Goal: Information Seeking & Learning: Learn about a topic

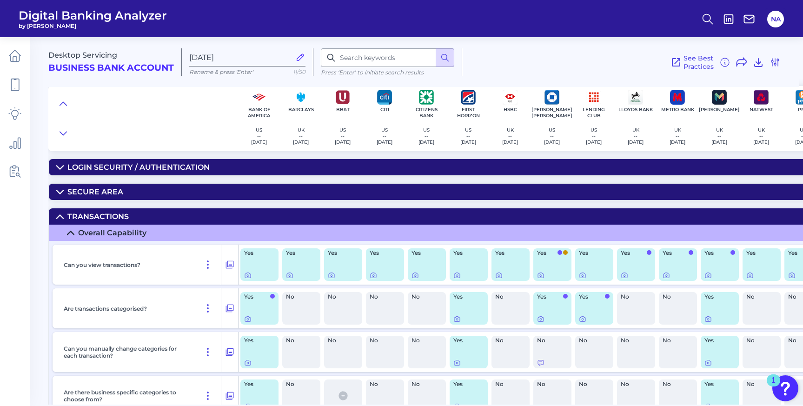
click at [68, 16] on span "Digital Banking Analyzer" at bounding box center [93, 15] width 148 height 14
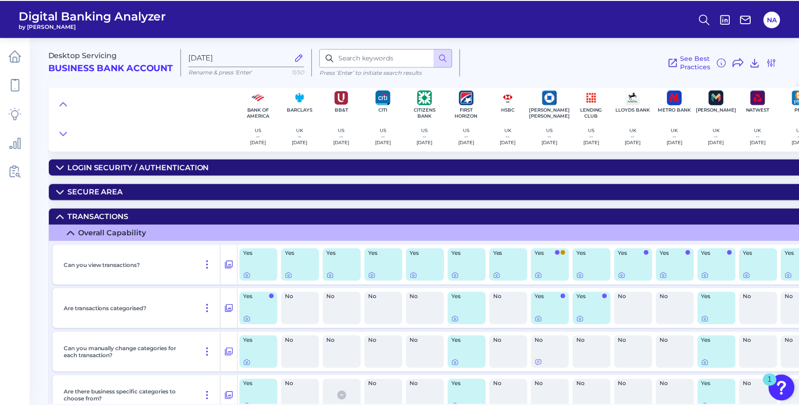
scroll to position [1125, 238]
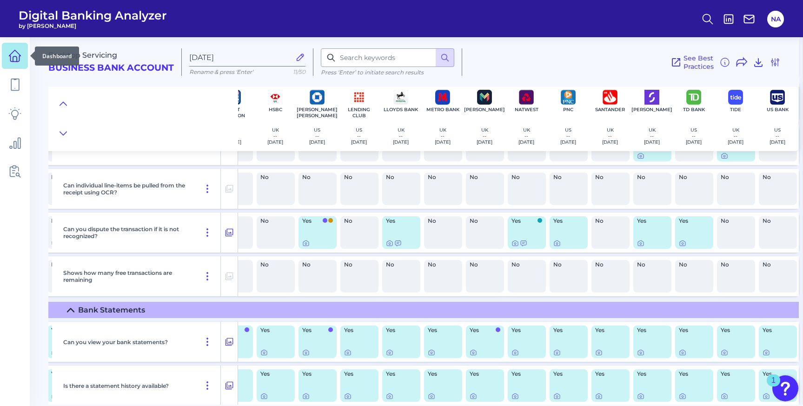
click at [13, 54] on icon at bounding box center [14, 55] width 13 height 13
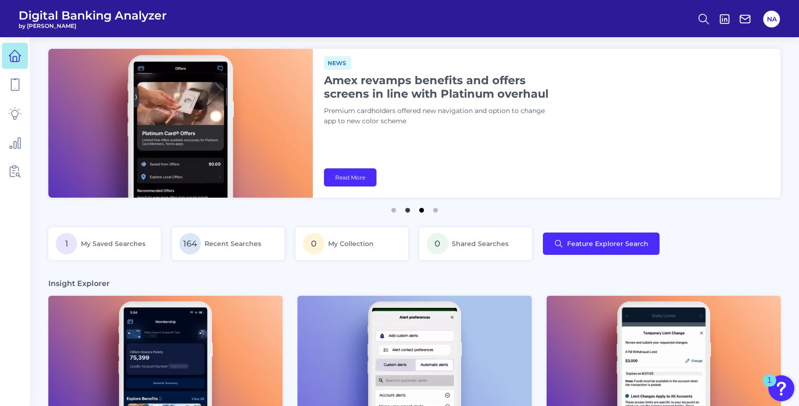
click at [423, 211] on button "3" at bounding box center [421, 207] width 9 height 9
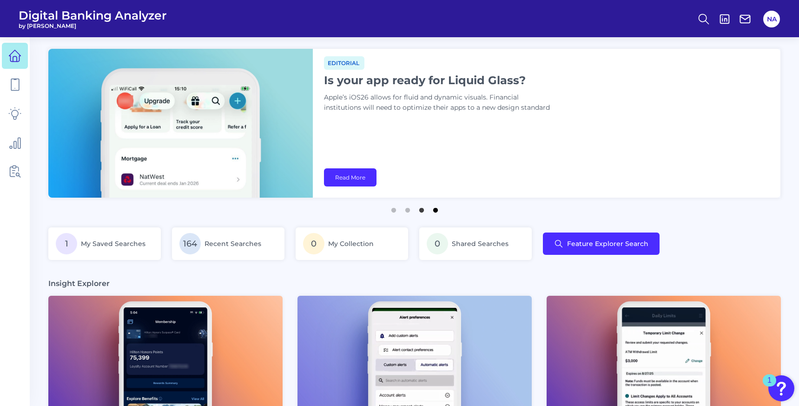
click at [437, 209] on button "4" at bounding box center [435, 207] width 9 height 9
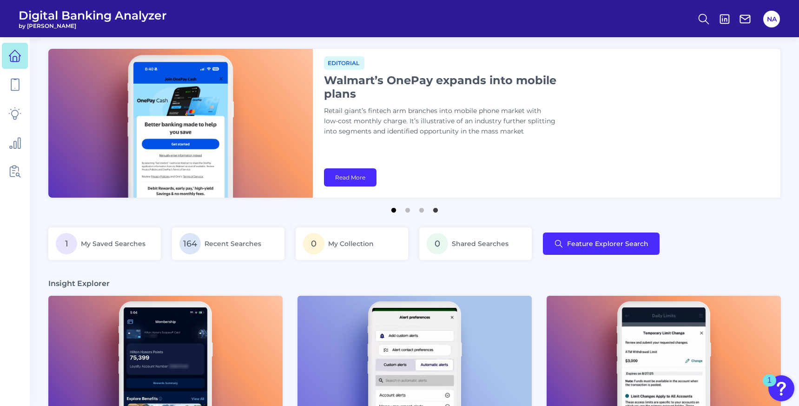
click at [395, 212] on button "1" at bounding box center [393, 207] width 9 height 9
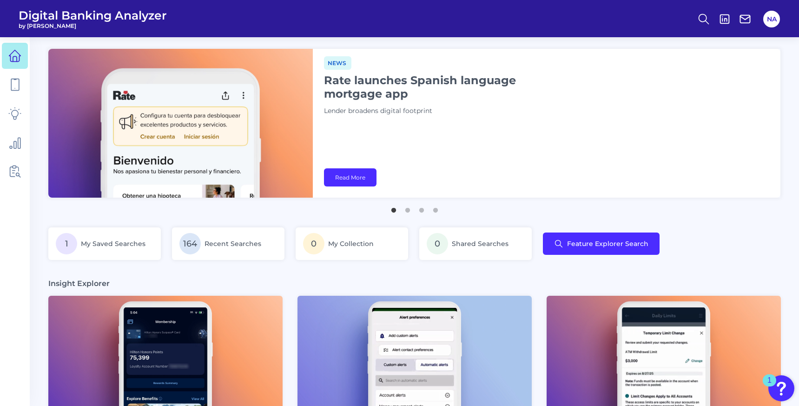
click at [396, 80] on h1 "Rate launches Spanish language mortgage app" at bounding box center [440, 86] width 232 height 27
click at [357, 177] on link "Read More" at bounding box center [350, 177] width 53 height 18
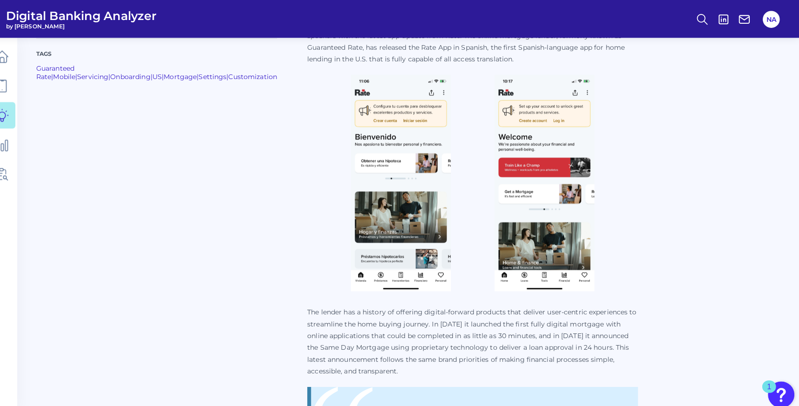
scroll to position [344, 0]
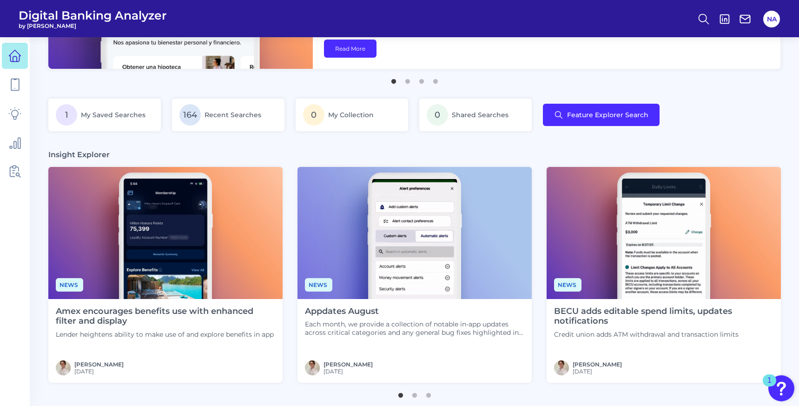
scroll to position [259, 0]
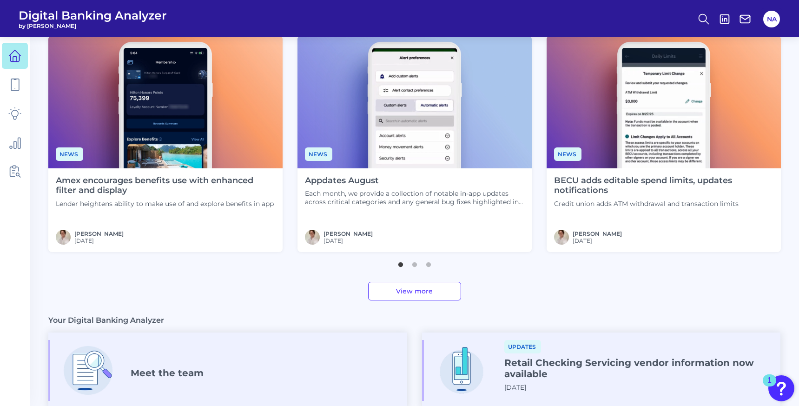
click at [411, 297] on link "View more" at bounding box center [414, 291] width 93 height 19
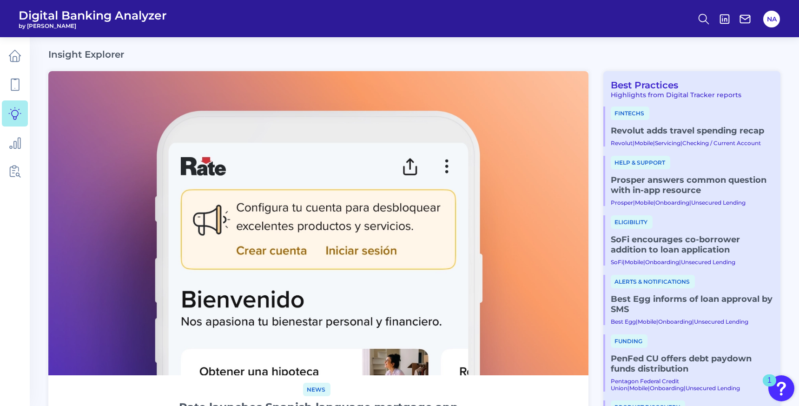
click at [663, 132] on link "Revolut adds travel spending recap​" at bounding box center [692, 131] width 162 height 10
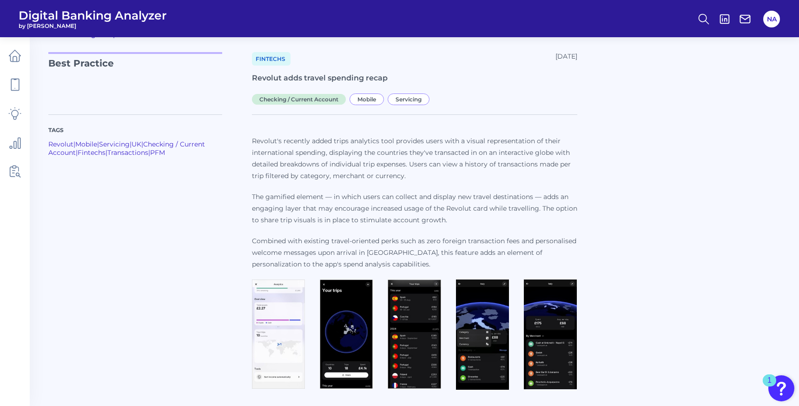
scroll to position [21, 0]
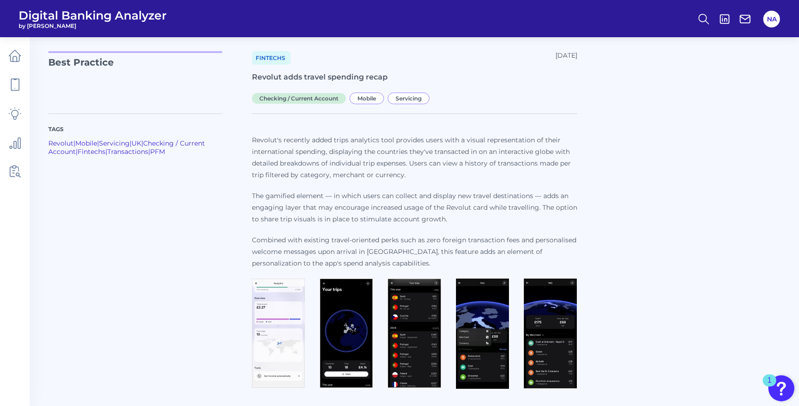
click at [616, 194] on div "Tags Revolut | Mobile | Servicing | [GEOGRAPHIC_DATA] | Checking / Current Acco…" at bounding box center [414, 247] width 732 height 290
click at [265, 348] on img at bounding box center [278, 333] width 53 height 110
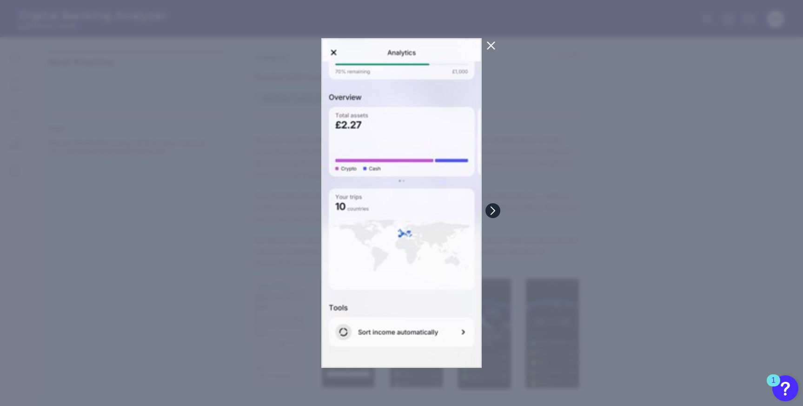
click at [491, 212] on icon at bounding box center [493, 210] width 8 height 8
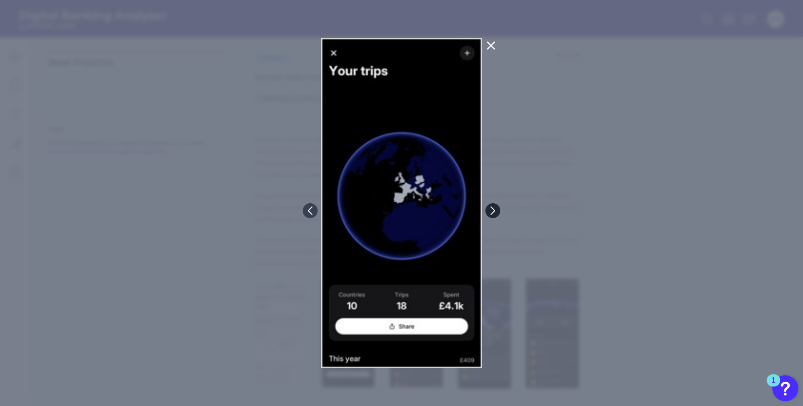
click at [491, 212] on icon at bounding box center [493, 210] width 8 height 8
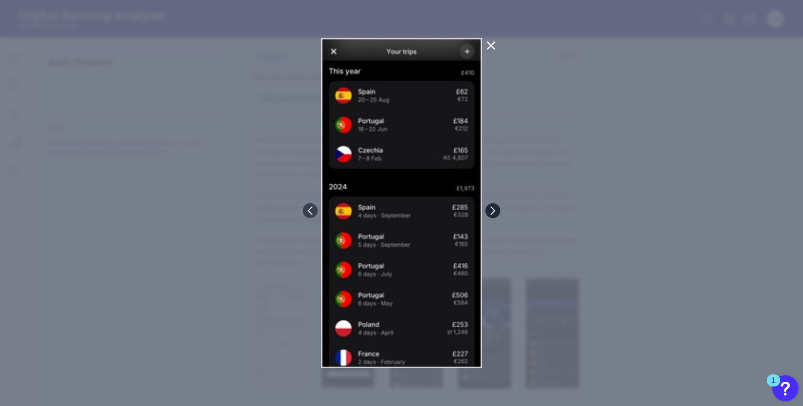
click at [491, 212] on icon at bounding box center [493, 210] width 8 height 8
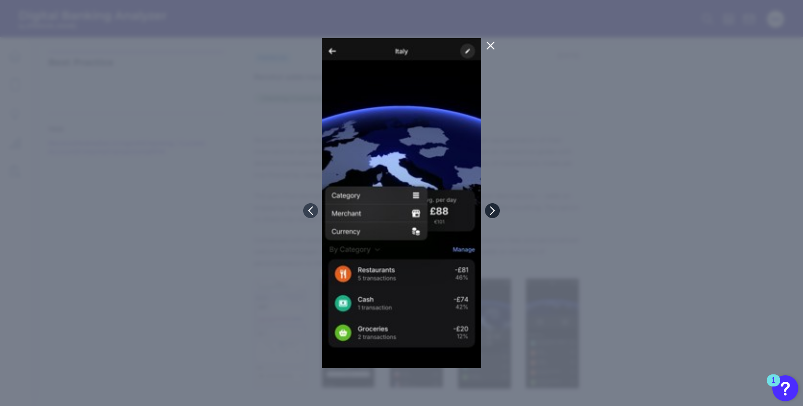
click at [491, 212] on icon at bounding box center [492, 210] width 8 height 8
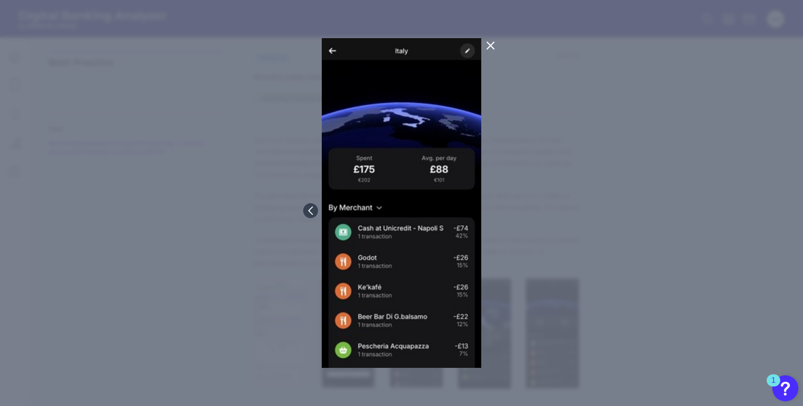
click at [494, 47] on icon at bounding box center [490, 45] width 11 height 11
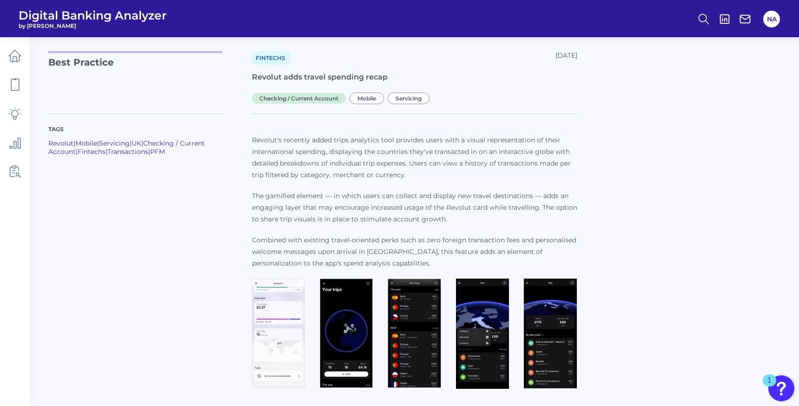
scroll to position [0, 0]
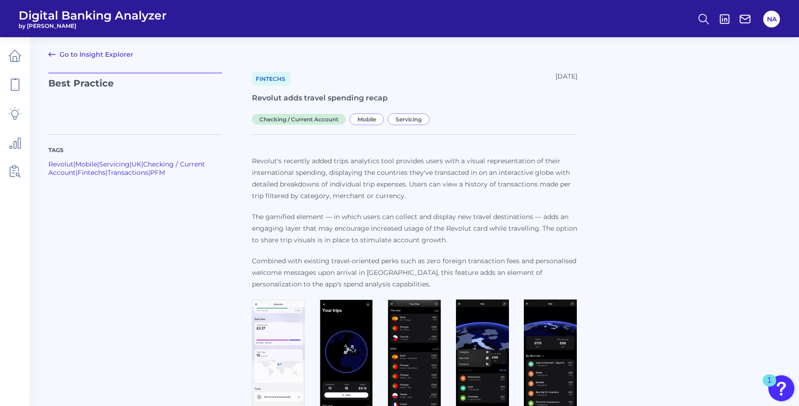
click at [48, 52] on icon at bounding box center [51, 54] width 11 height 11
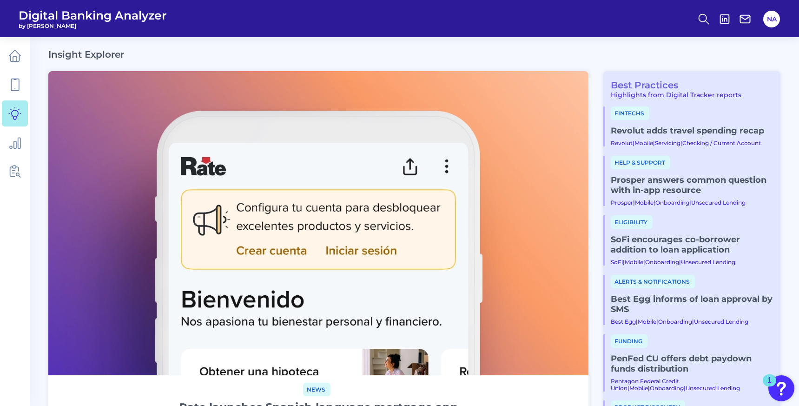
click at [638, 86] on link "Best Practices" at bounding box center [640, 84] width 75 height 11
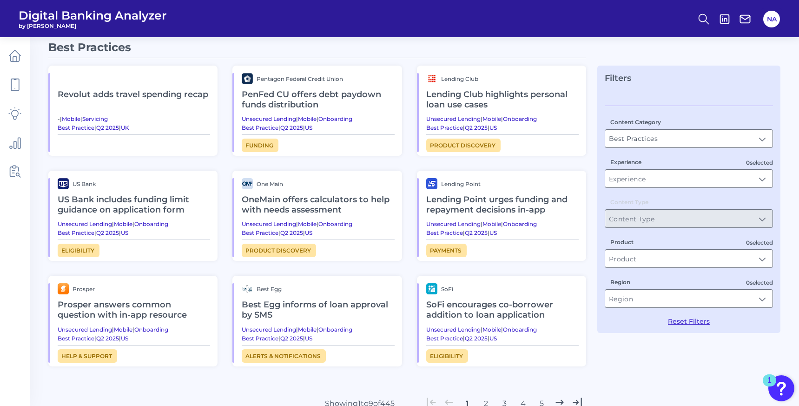
scroll to position [26, 0]
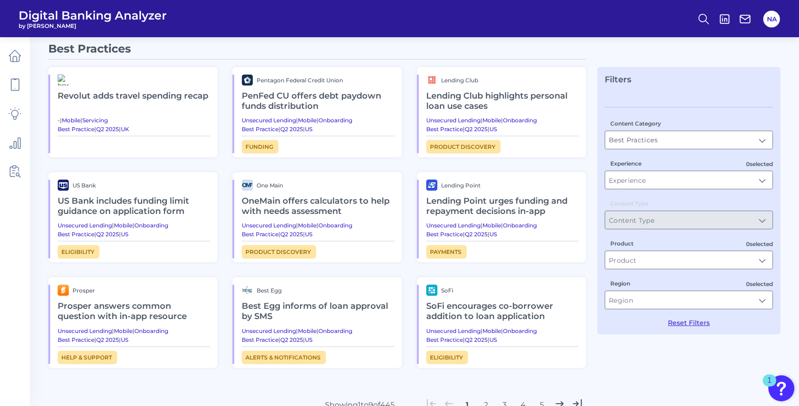
click at [462, 98] on h2 "Lending Club highlights personal loan use cases" at bounding box center [502, 101] width 152 height 31
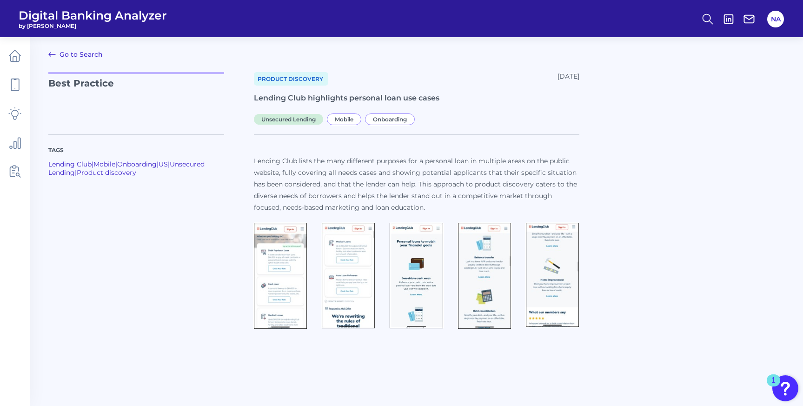
click at [289, 272] on img at bounding box center [280, 276] width 53 height 106
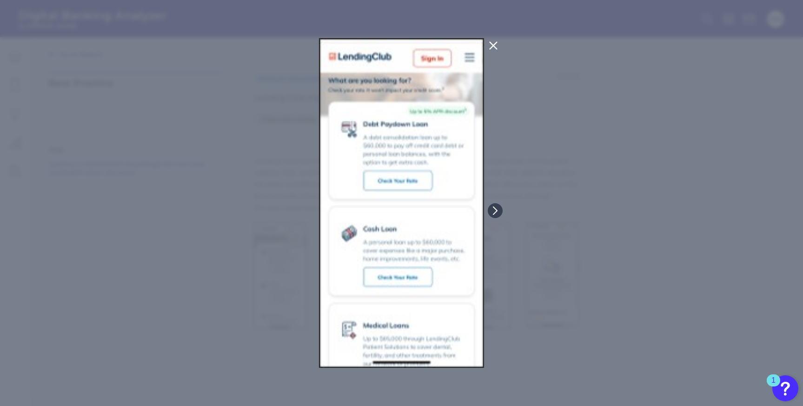
click at [491, 43] on icon at bounding box center [493, 45] width 7 height 7
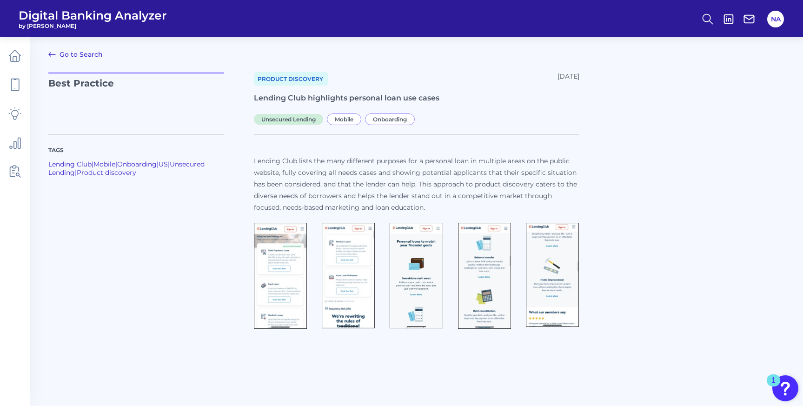
click at [420, 254] on img at bounding box center [416, 276] width 53 height 106
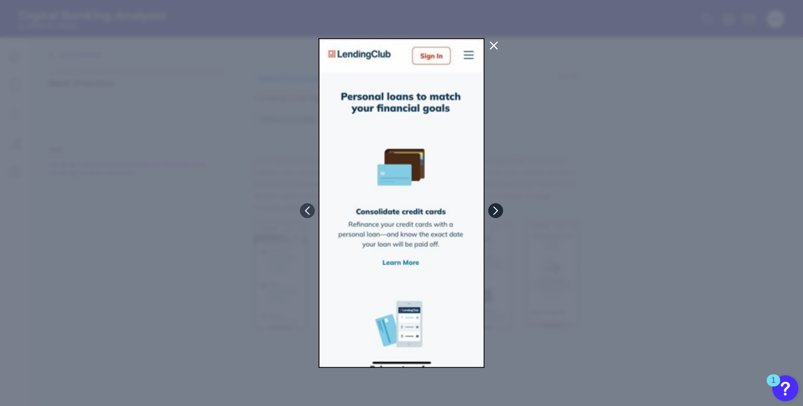
click at [499, 208] on icon at bounding box center [495, 210] width 8 height 8
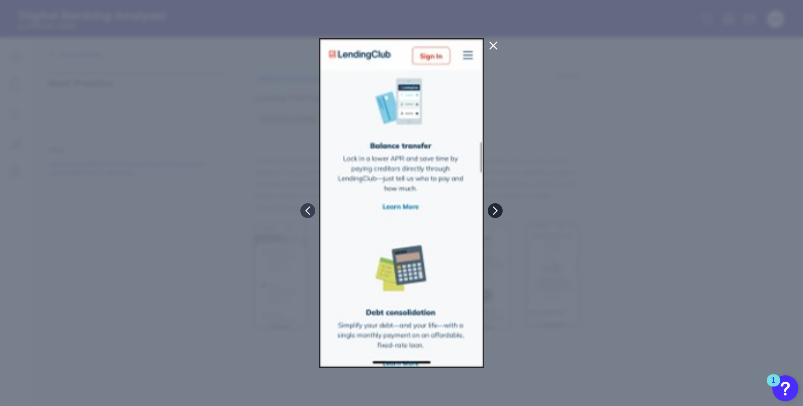
click at [499, 209] on icon at bounding box center [495, 210] width 8 height 8
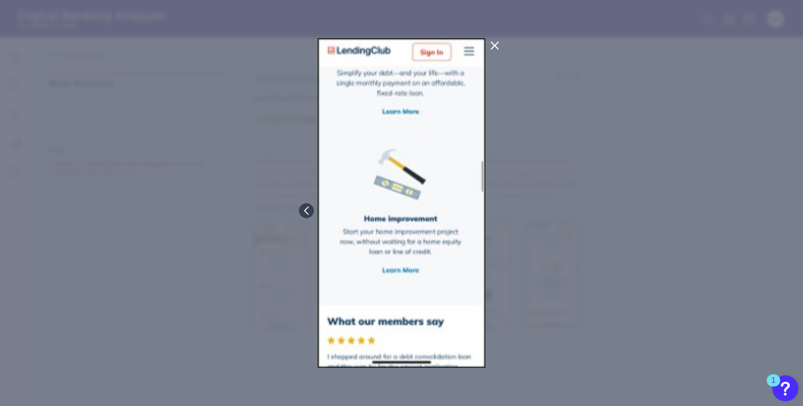
click at [492, 37] on div at bounding box center [401, 203] width 803 height 406
click at [494, 48] on icon at bounding box center [494, 45] width 11 height 11
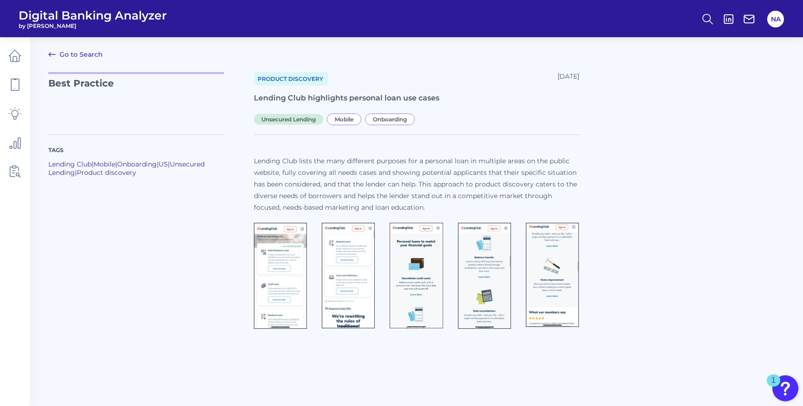
click at [56, 54] on icon at bounding box center [51, 54] width 11 height 11
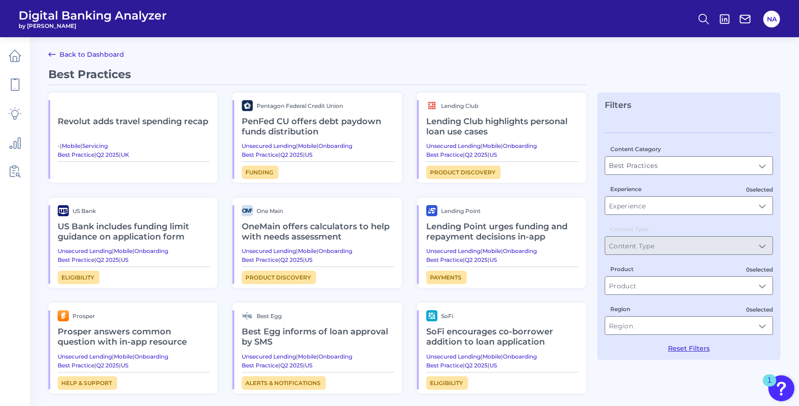
scroll to position [111, 0]
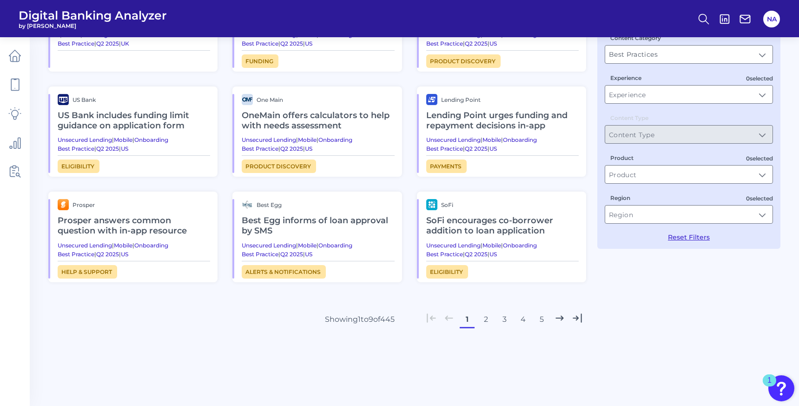
click at [484, 318] on button "2" at bounding box center [485, 319] width 15 height 15
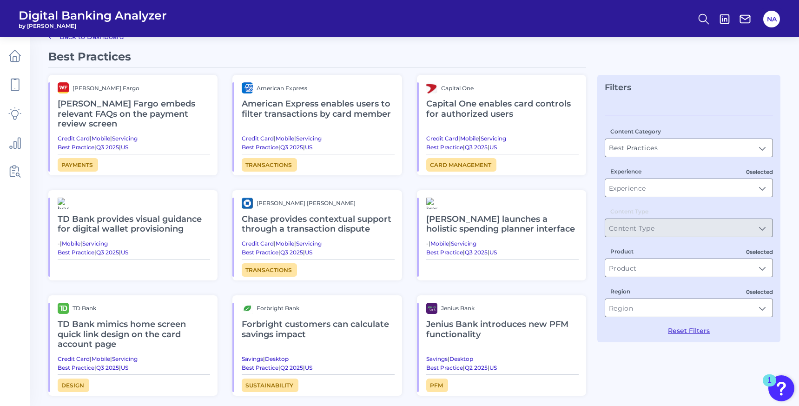
scroll to position [0, 0]
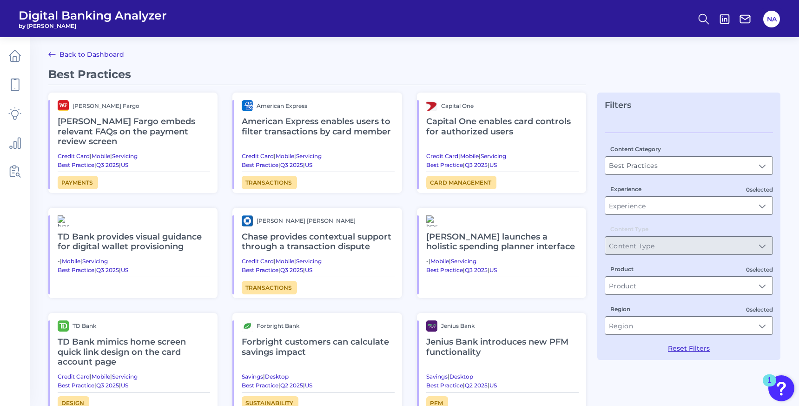
click at [334, 124] on h2 "American Express enables users to filter transactions by card member" at bounding box center [318, 126] width 152 height 31
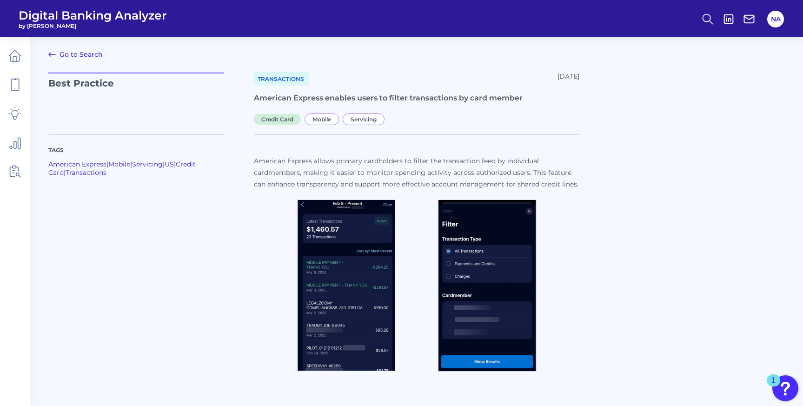
click at [594, 196] on div "Tags American Express | Mobile | Servicing | US | Credit Card | Transactions Am…" at bounding box center [416, 249] width 736 height 252
click at [56, 53] on icon at bounding box center [51, 54] width 11 height 11
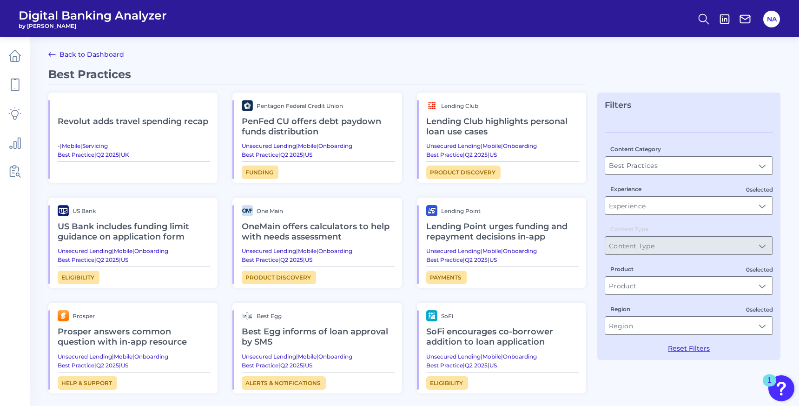
scroll to position [111, 0]
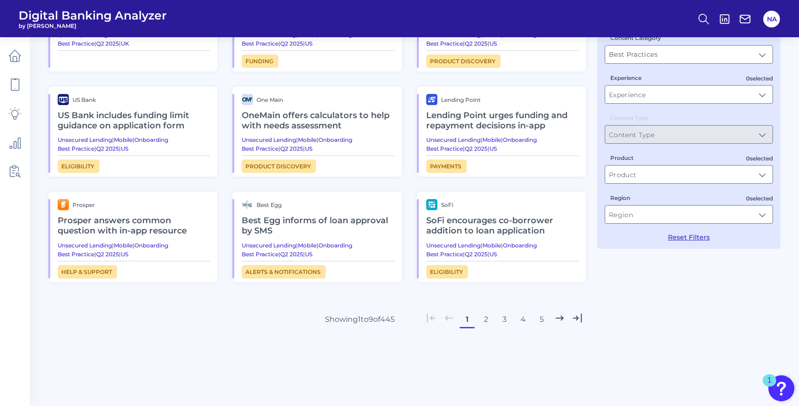
click at [487, 313] on button "2" at bounding box center [485, 319] width 15 height 15
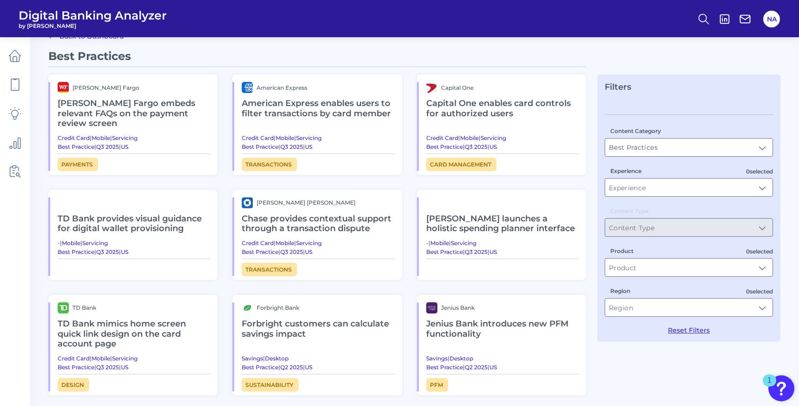
scroll to position [20, 0]
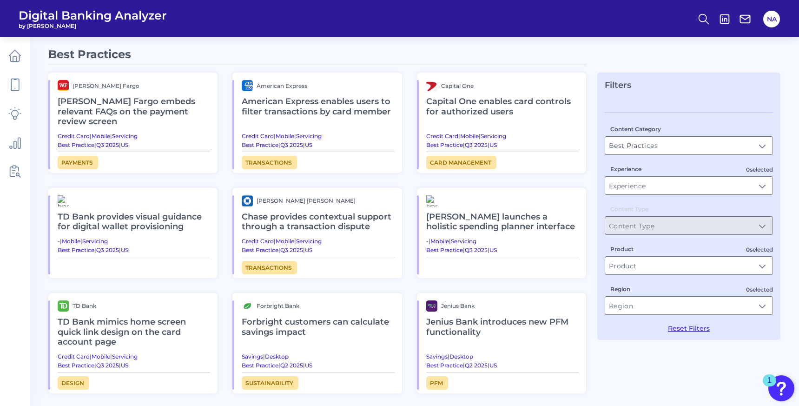
click at [457, 210] on h2 "[PERSON_NAME] launches a holistic spending planner interface" at bounding box center [502, 221] width 152 height 31
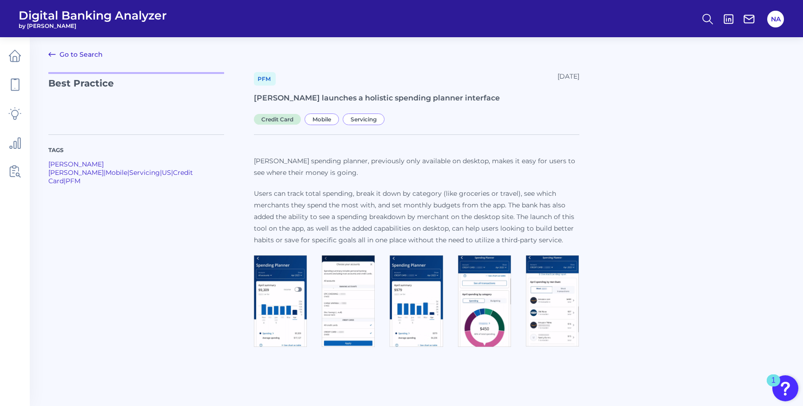
click at [291, 306] on img at bounding box center [280, 301] width 53 height 92
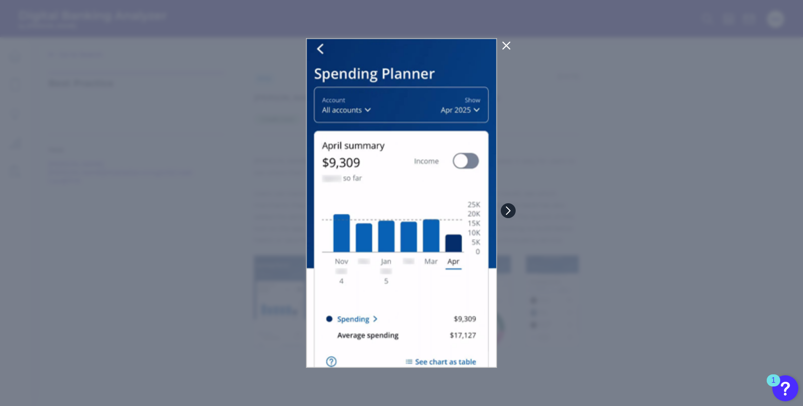
click at [511, 211] on icon at bounding box center [508, 210] width 8 height 8
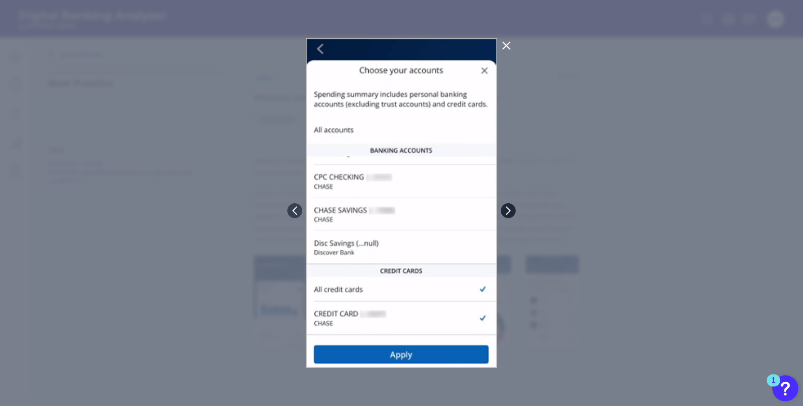
click at [511, 211] on icon at bounding box center [508, 210] width 8 height 8
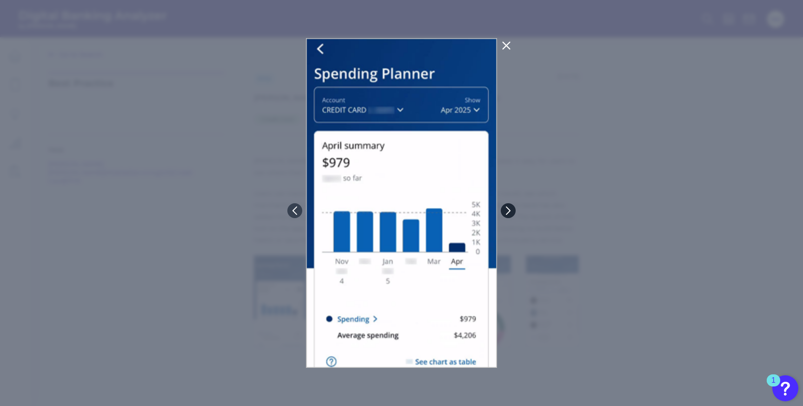
click at [511, 210] on icon at bounding box center [508, 210] width 8 height 8
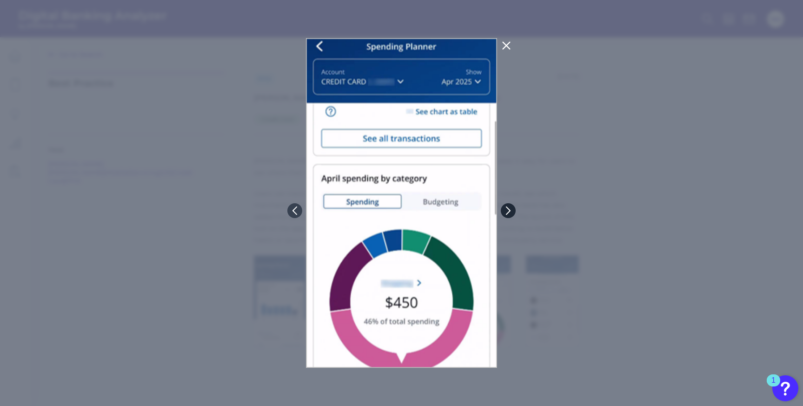
click at [511, 210] on icon at bounding box center [508, 210] width 8 height 8
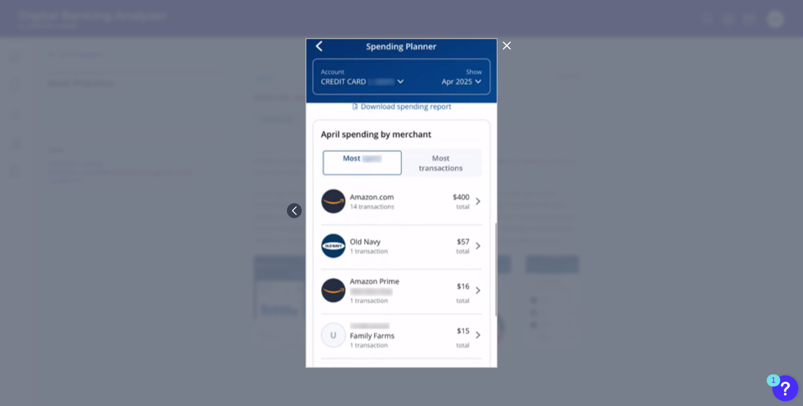
click at [511, 210] on div at bounding box center [401, 203] width 803 height 406
click at [297, 216] on button at bounding box center [294, 210] width 15 height 15
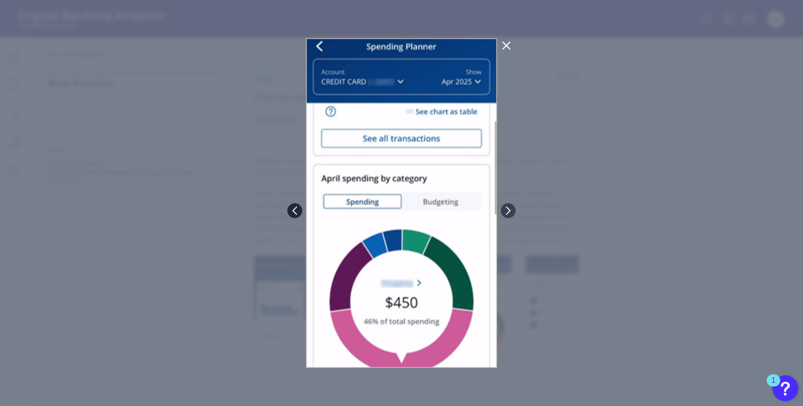
click at [297, 216] on button at bounding box center [294, 210] width 15 height 15
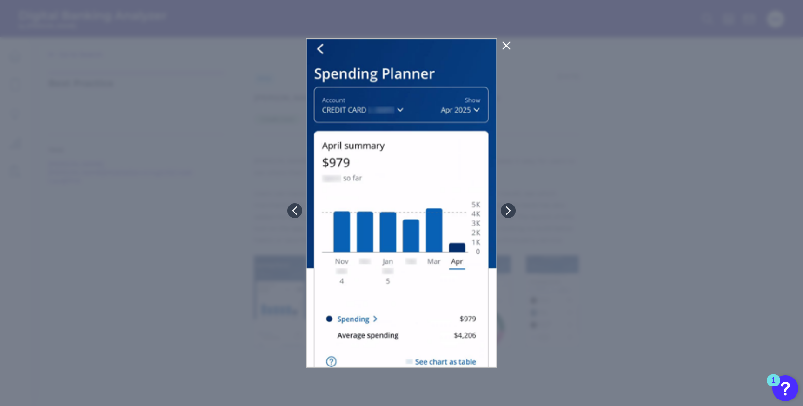
click at [503, 45] on icon at bounding box center [506, 45] width 11 height 11
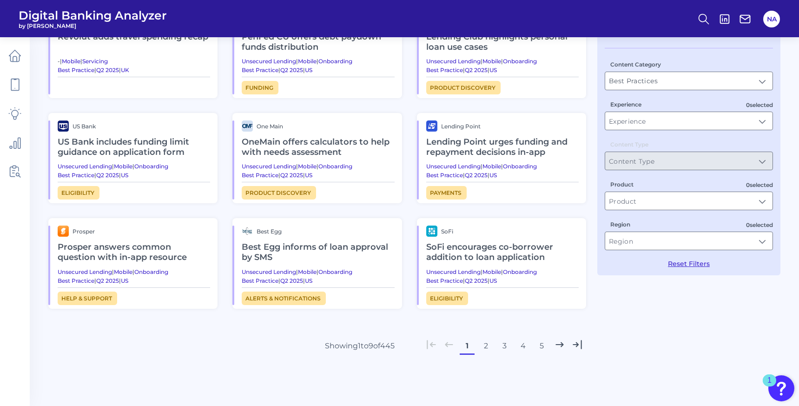
scroll to position [86, 0]
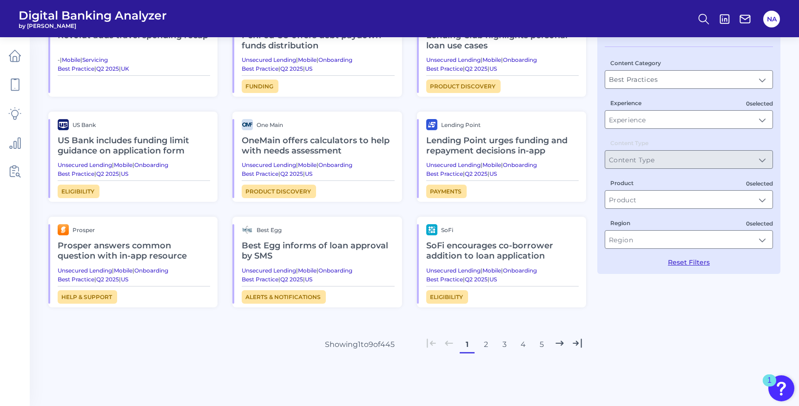
click at [489, 344] on button "2" at bounding box center [485, 344] width 15 height 15
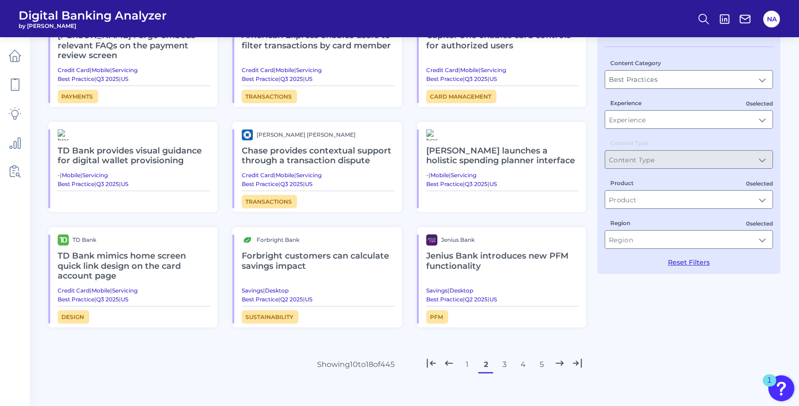
click at [258, 245] on h2 "Forbright customers can calculate savings impact" at bounding box center [318, 260] width 152 height 31
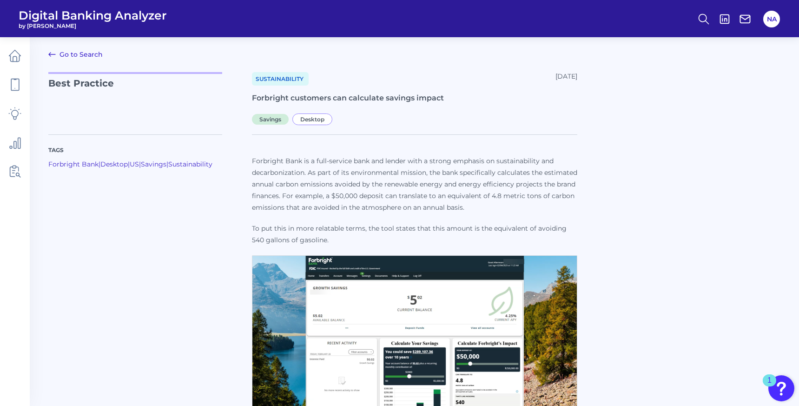
scroll to position [28, 0]
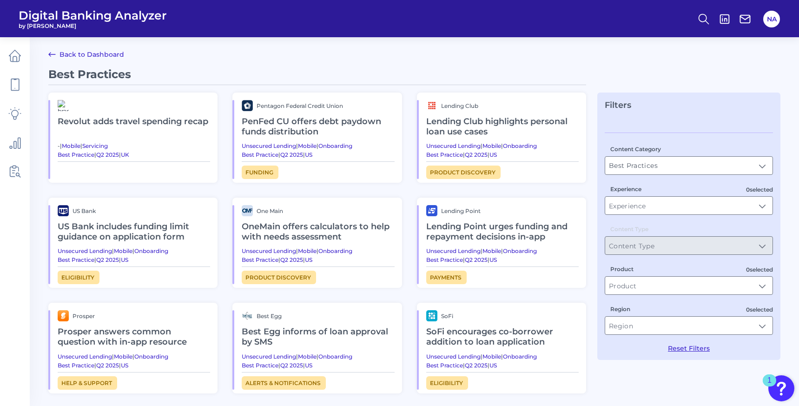
scroll to position [111, 0]
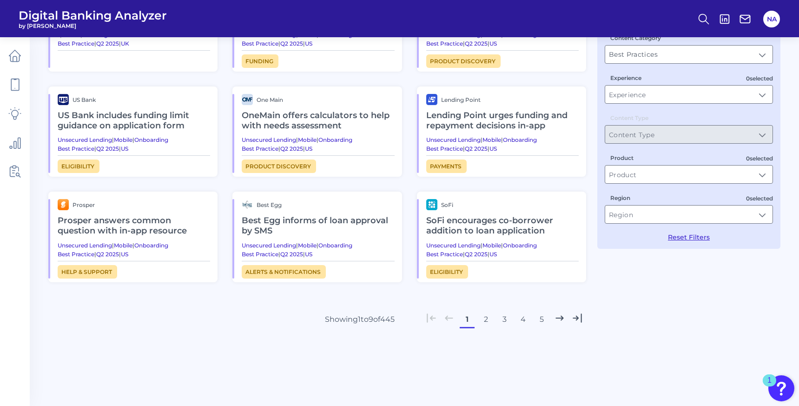
click at [489, 318] on button "2" at bounding box center [485, 319] width 15 height 15
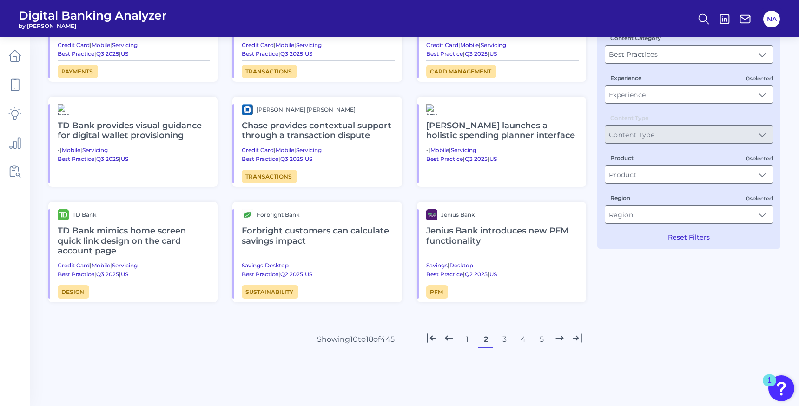
click at [504, 332] on button "3" at bounding box center [504, 339] width 15 height 15
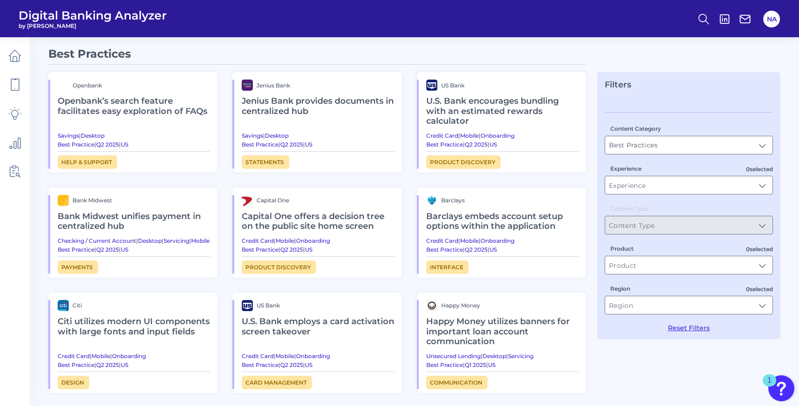
scroll to position [22, 0]
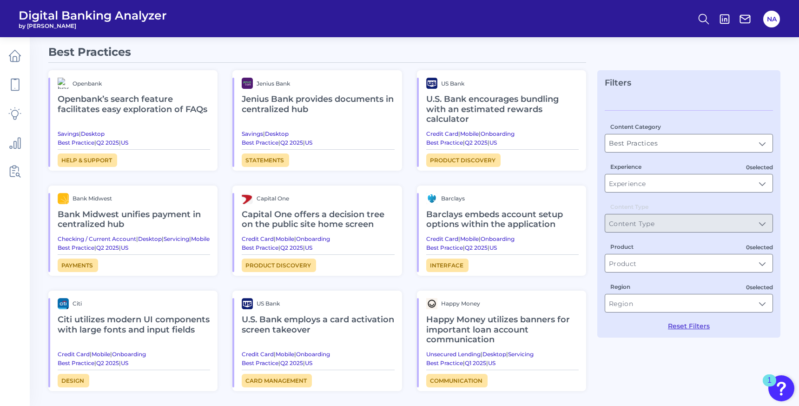
click at [475, 228] on h2 "Barclays embeds account setup options within the application" at bounding box center [502, 219] width 152 height 31
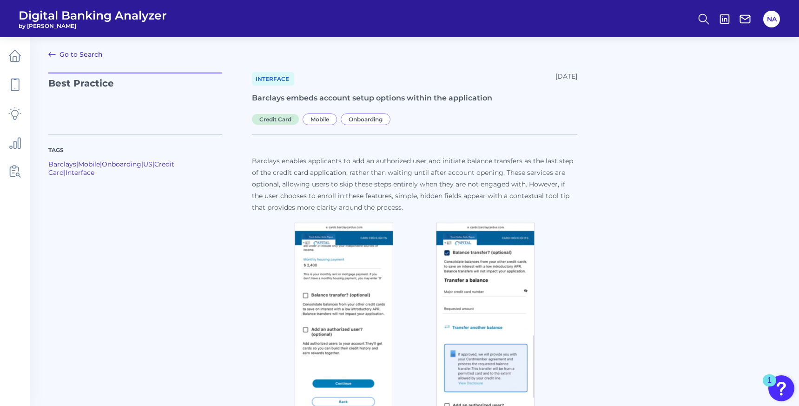
click at [308, 317] on img at bounding box center [344, 326] width 99 height 206
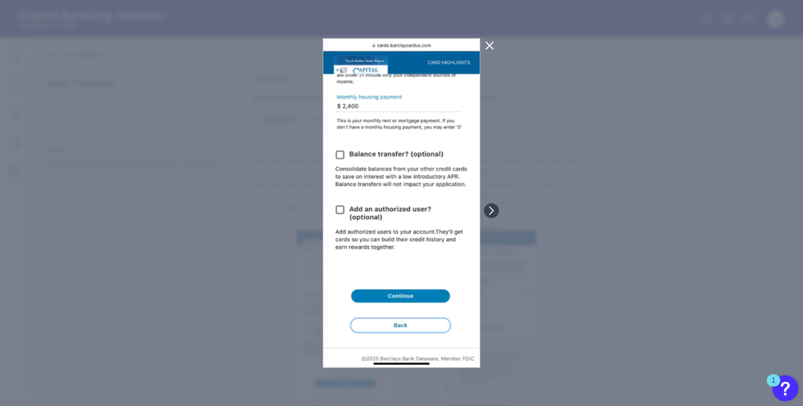
click at [497, 204] on div at bounding box center [401, 203] width 803 height 406
click at [490, 215] on button at bounding box center [491, 210] width 15 height 15
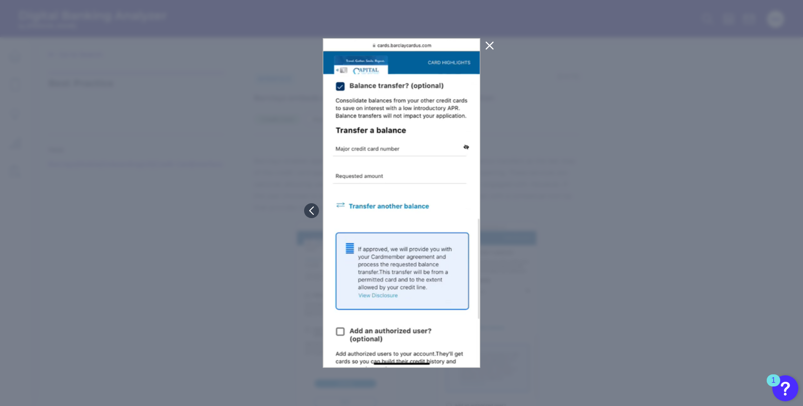
click at [489, 49] on icon at bounding box center [489, 45] width 11 height 11
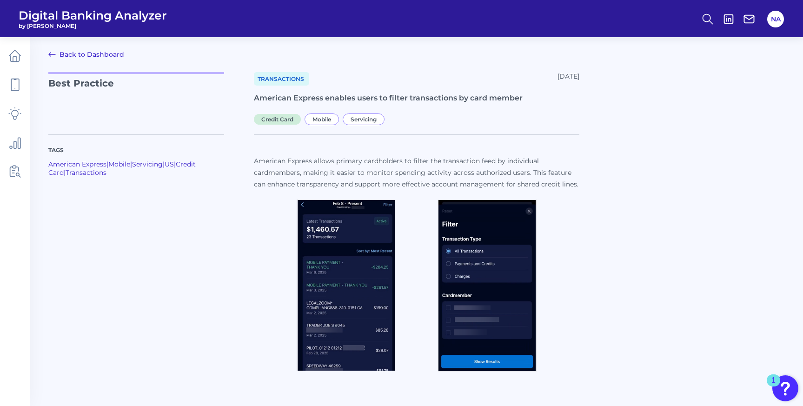
click at [48, 53] on icon at bounding box center [51, 54] width 11 height 11
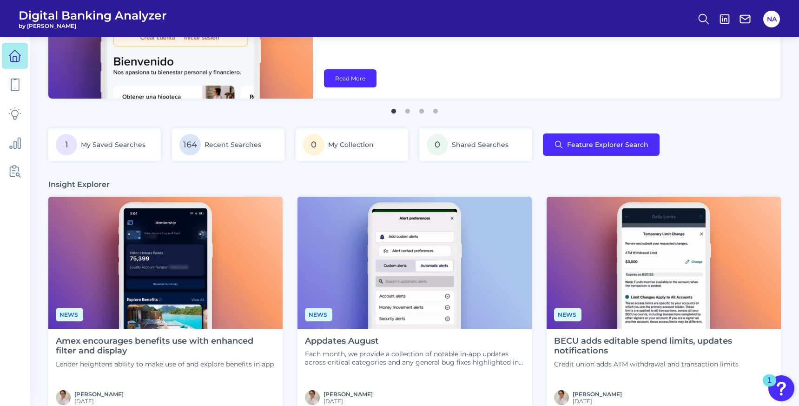
scroll to position [100, 0]
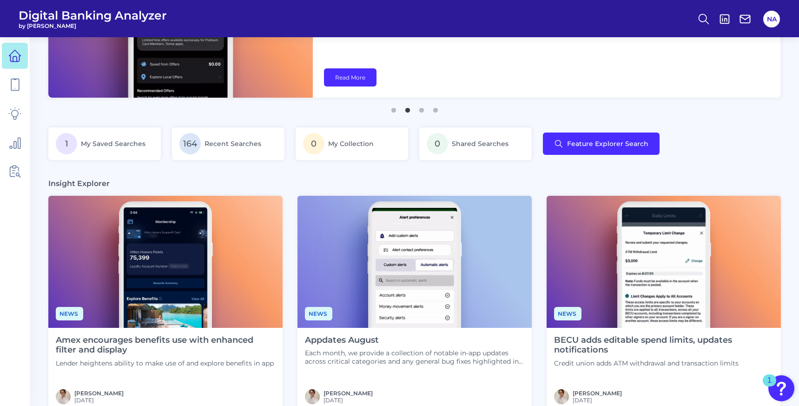
click at [90, 344] on h4 "Amex encourages benefits use with enhanced filter and display" at bounding box center [165, 345] width 219 height 20
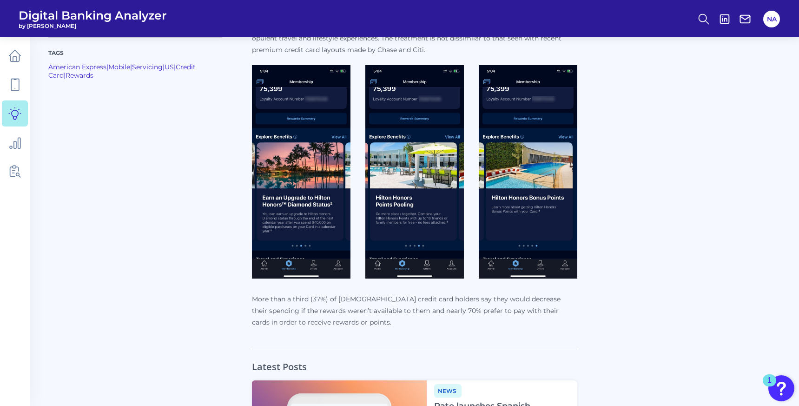
scroll to position [647, 0]
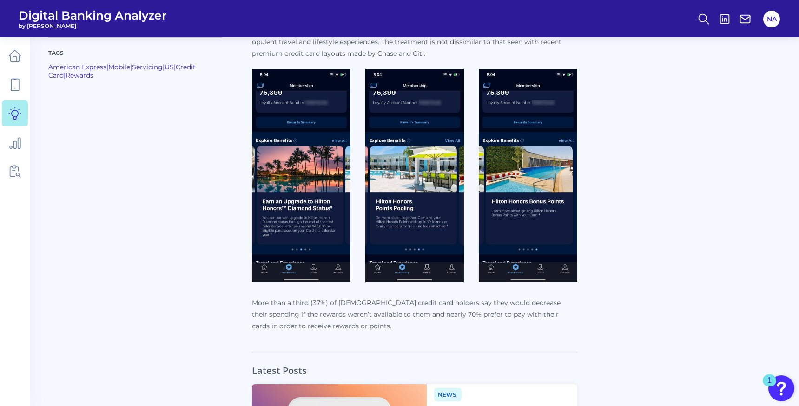
click at [271, 191] on img at bounding box center [301, 175] width 99 height 213
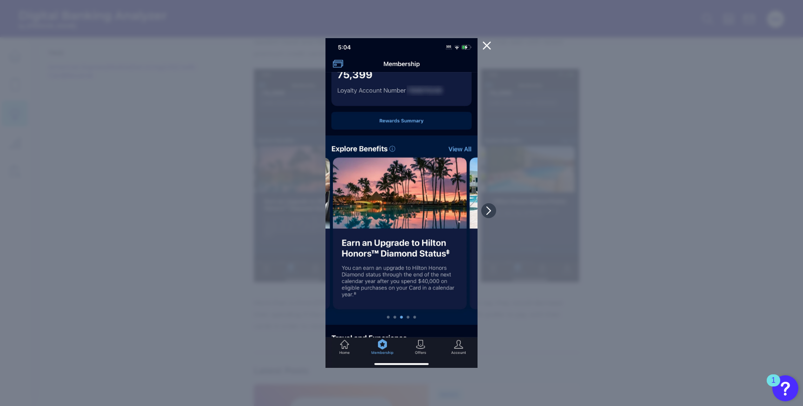
click at [483, 42] on icon at bounding box center [486, 45] width 7 height 7
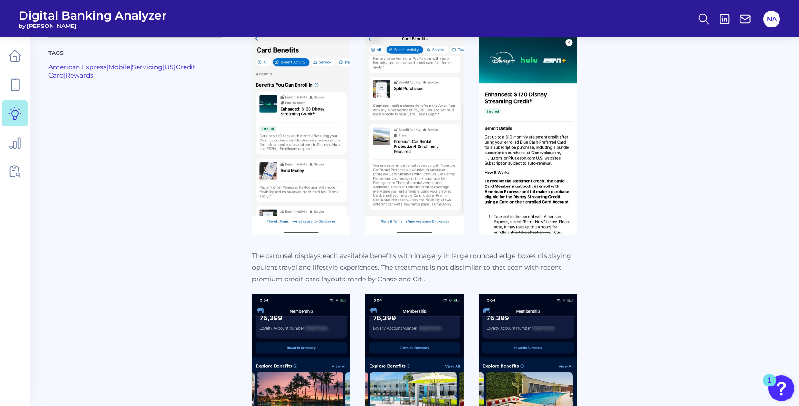
scroll to position [406, 0]
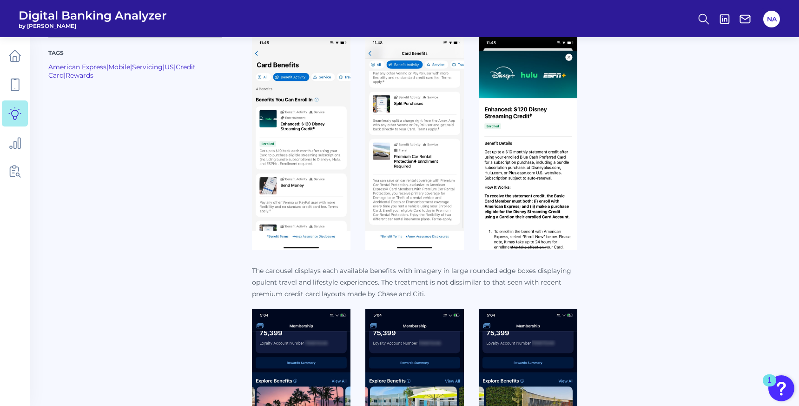
click at [325, 173] on img at bounding box center [301, 143] width 99 height 213
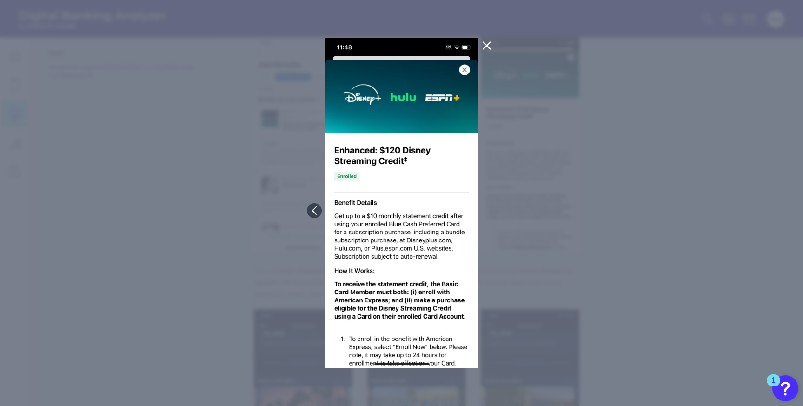
click at [490, 47] on icon at bounding box center [486, 45] width 11 height 11
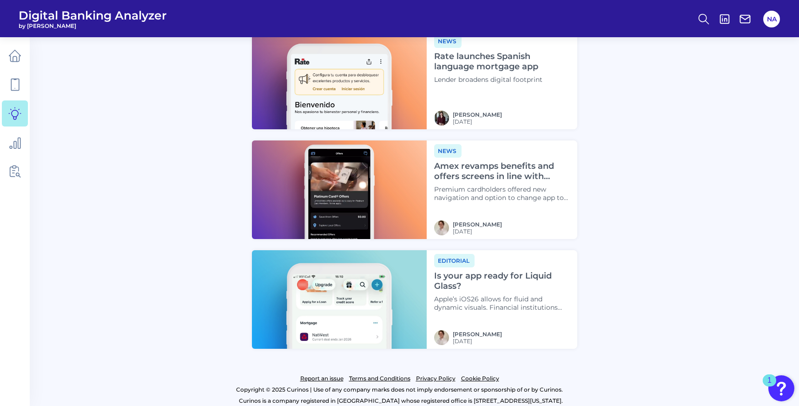
scroll to position [1007, 0]
